Goal: Information Seeking & Learning: Learn about a topic

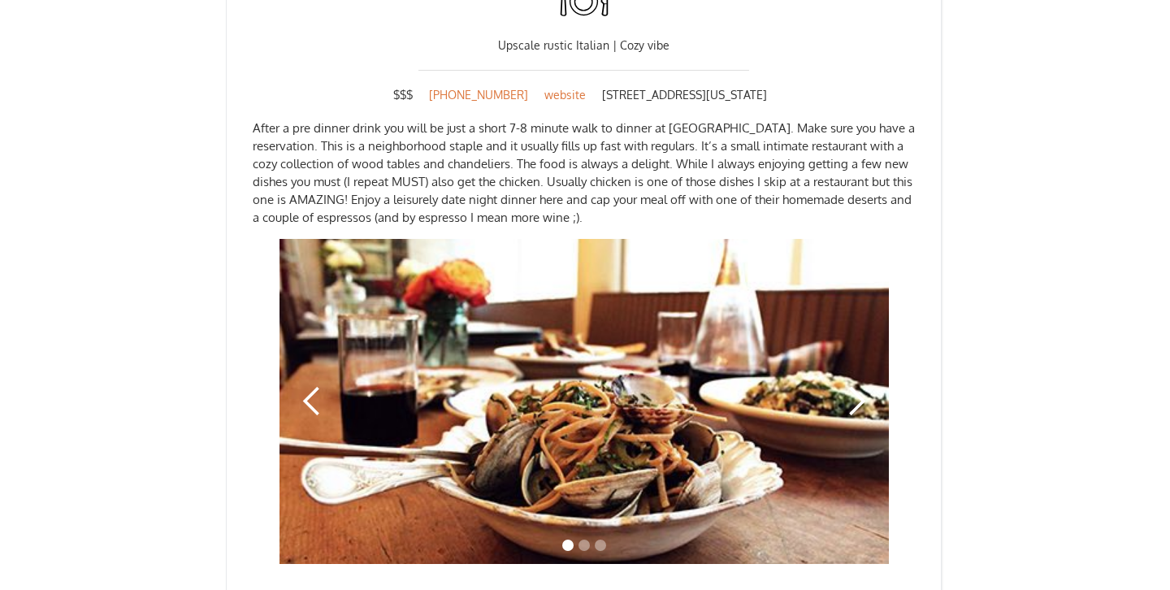
scroll to position [1656, 0]
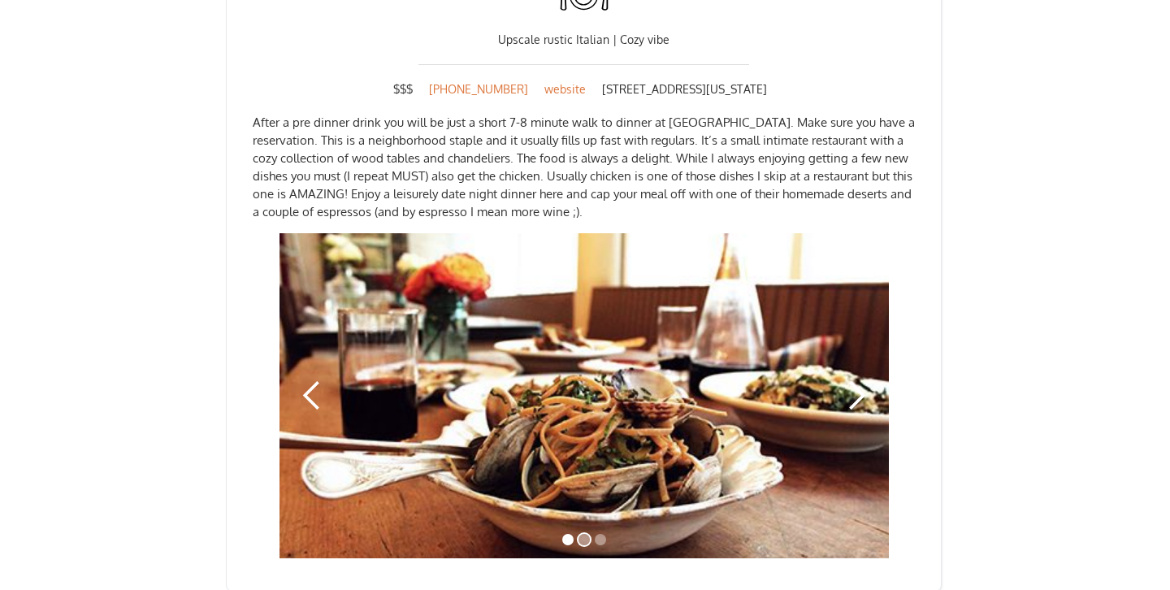
click at [585, 534] on div "Show slide 2 of 3" at bounding box center [583, 539] width 11 height 11
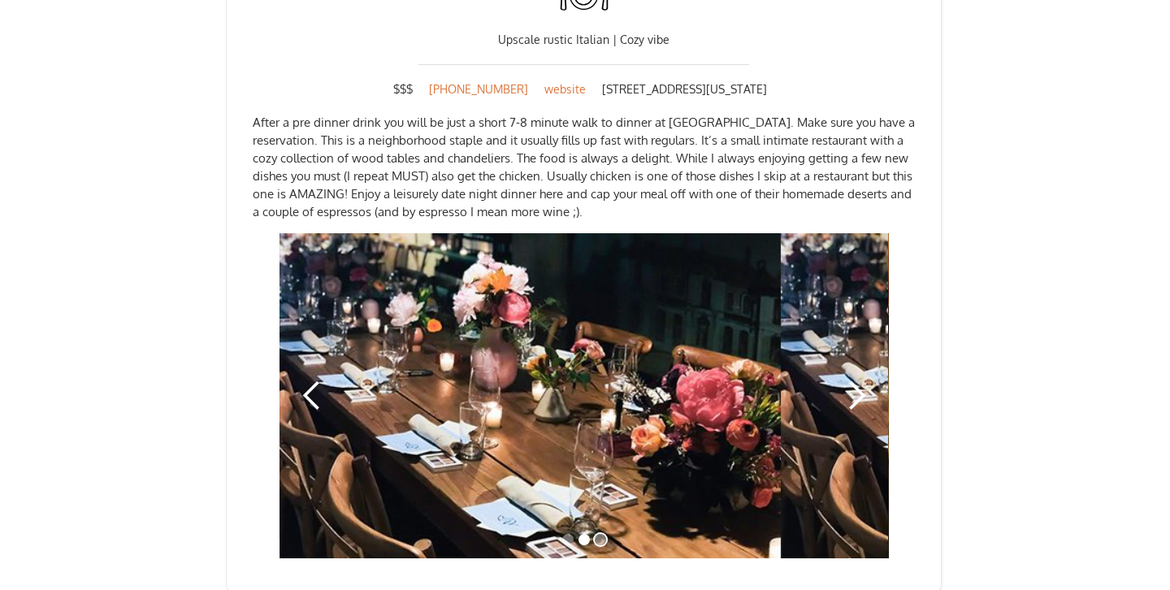
click at [602, 534] on div "Show slide 3 of 3" at bounding box center [600, 539] width 11 height 11
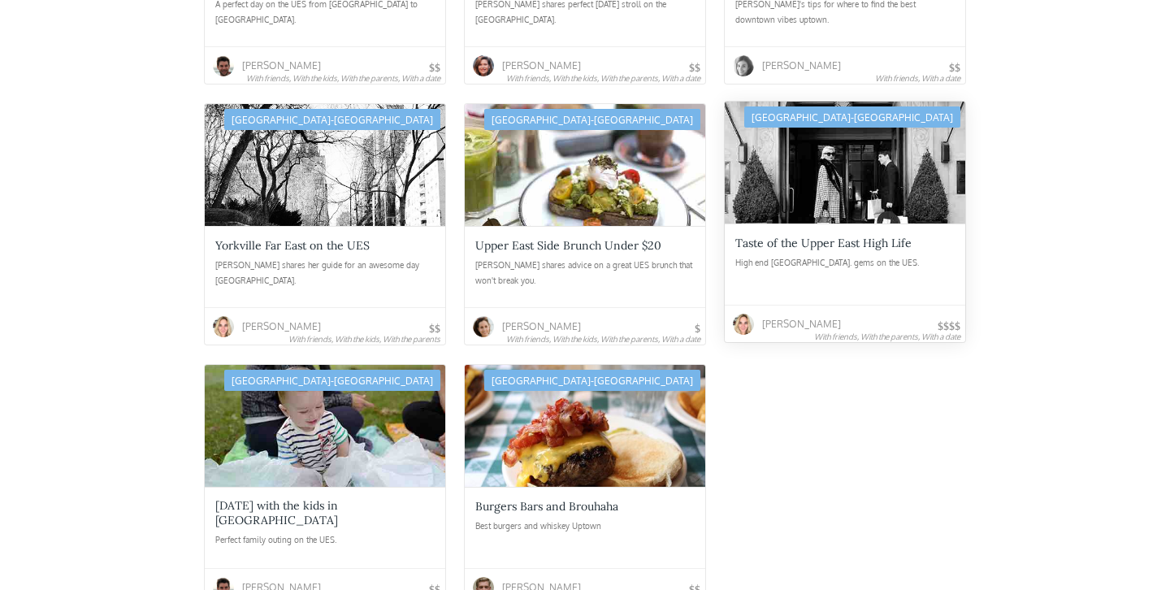
scroll to position [2592, 0]
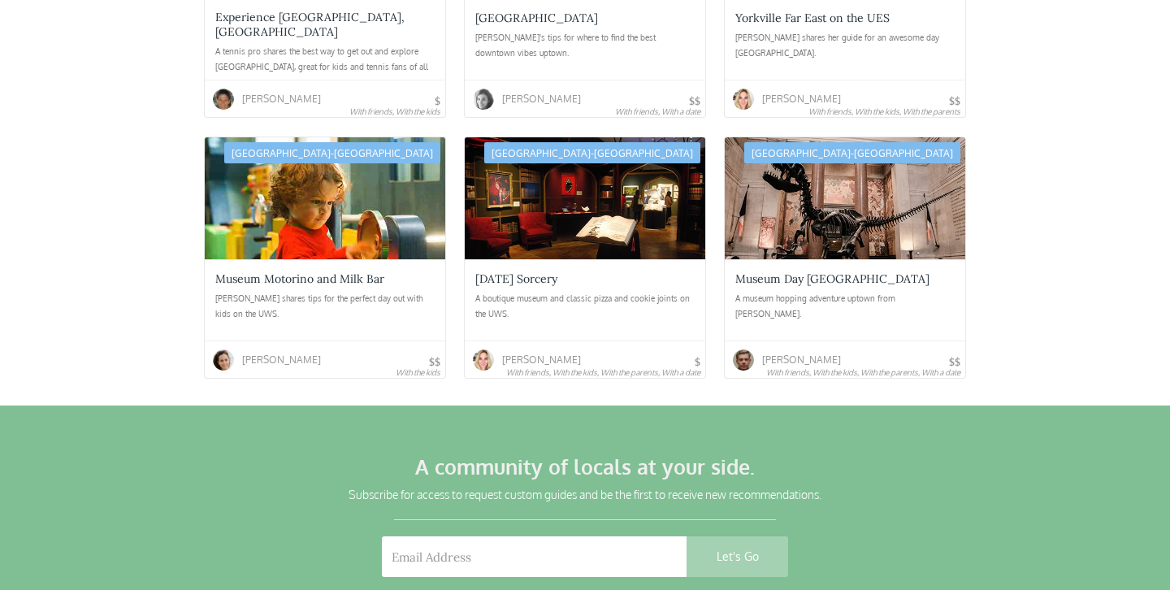
scroll to position [3255, 0]
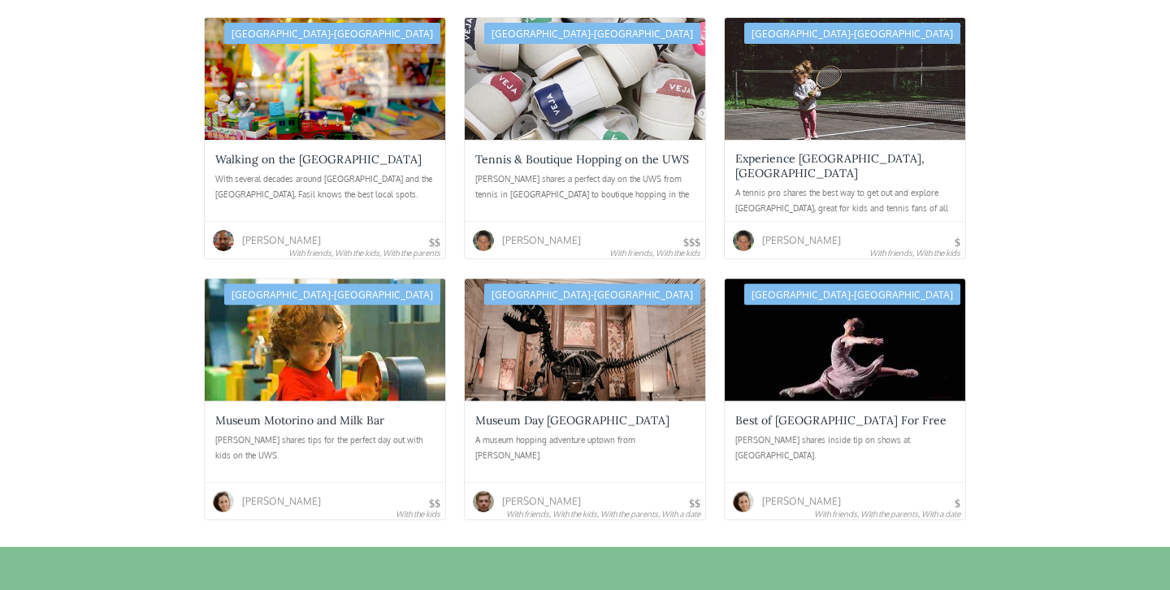
scroll to position [2858, 0]
